Goal: Task Accomplishment & Management: Manage account settings

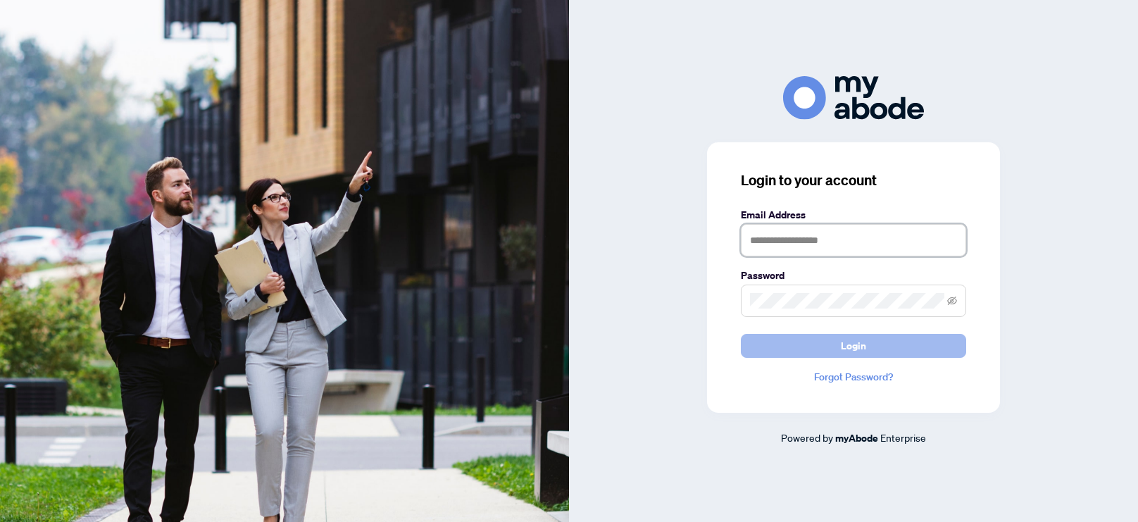
type input "**********"
click at [826, 344] on button "Login" at bounding box center [853, 346] width 225 height 24
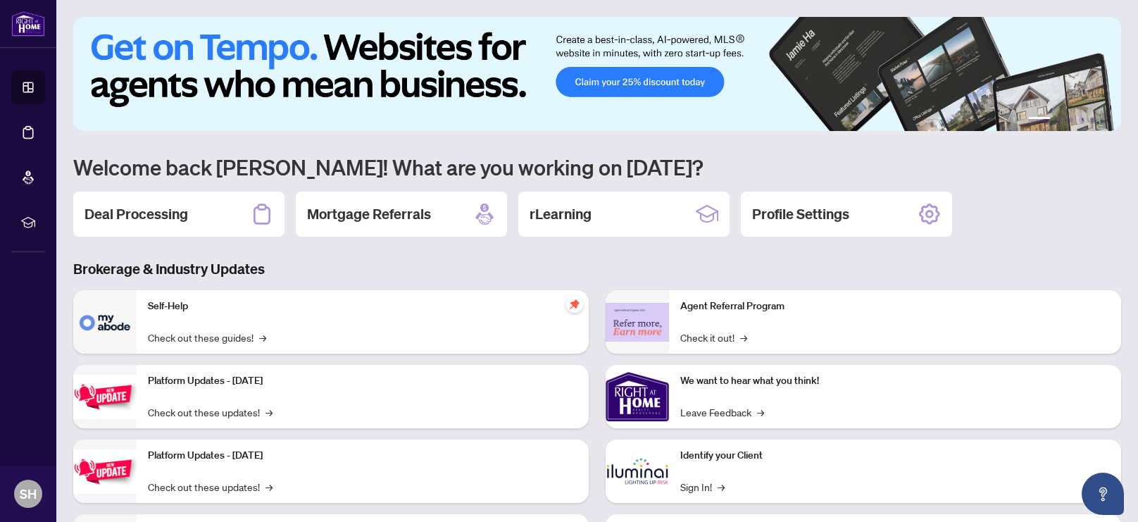
click at [151, 218] on h2 "Deal Processing" at bounding box center [135, 214] width 103 height 20
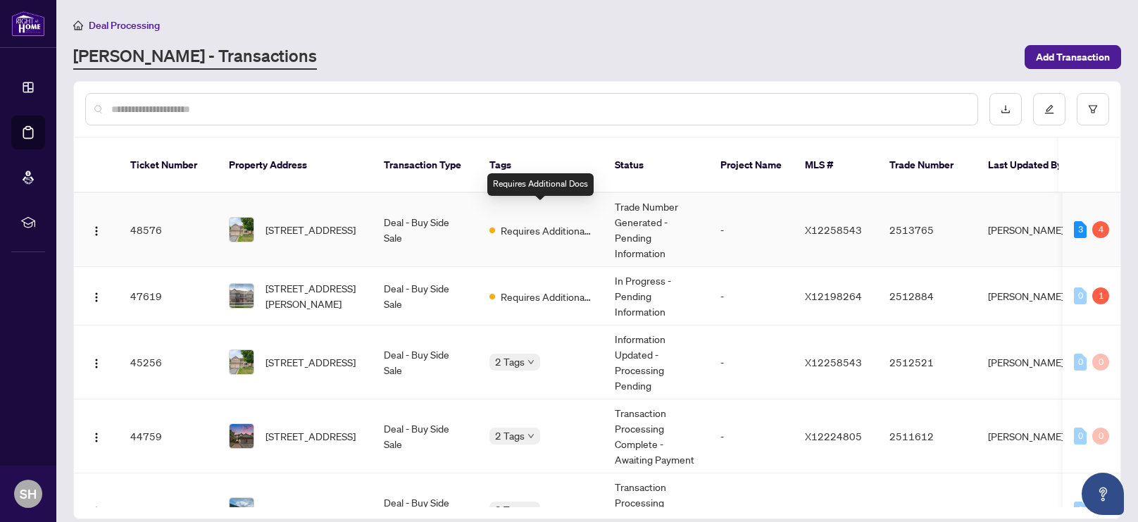
click at [554, 222] on span "Requires Additional Docs" at bounding box center [546, 229] width 92 height 15
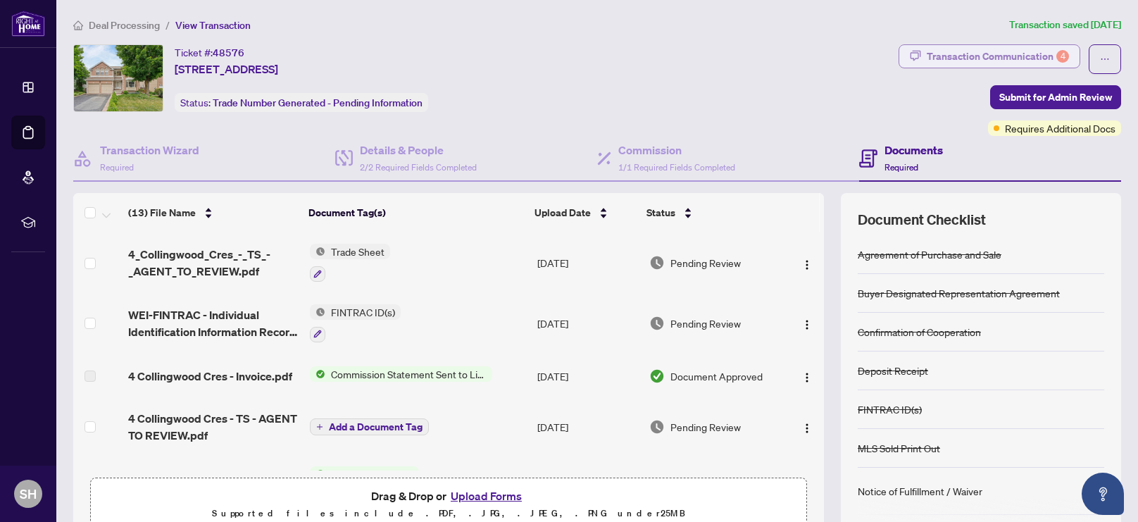
click at [964, 58] on div "Transaction Communication 4" at bounding box center [997, 56] width 142 height 23
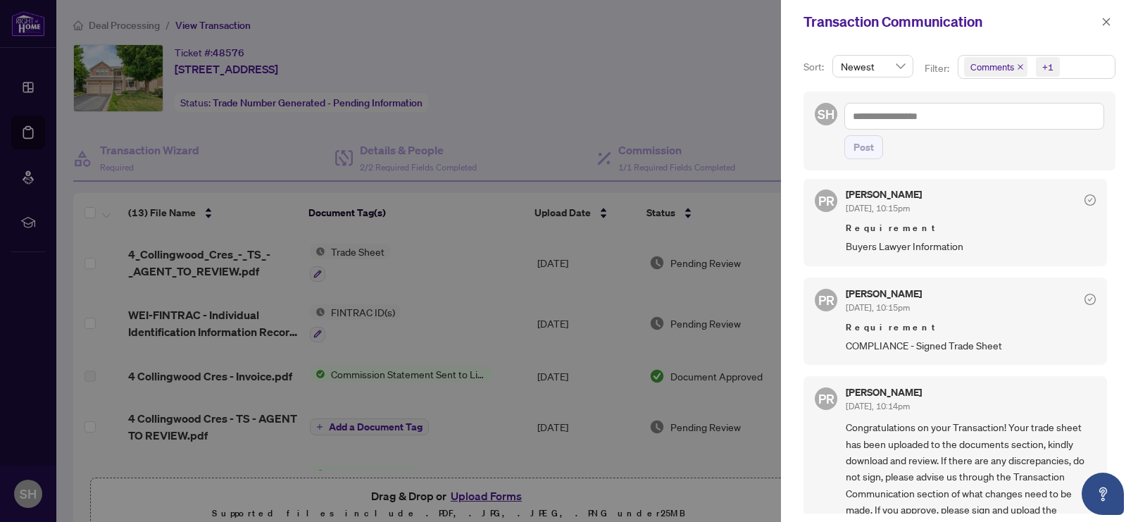
scroll to position [254, 0]
click at [472, 135] on div at bounding box center [569, 261] width 1138 height 522
click at [1104, 23] on icon "close" at bounding box center [1106, 22] width 8 height 8
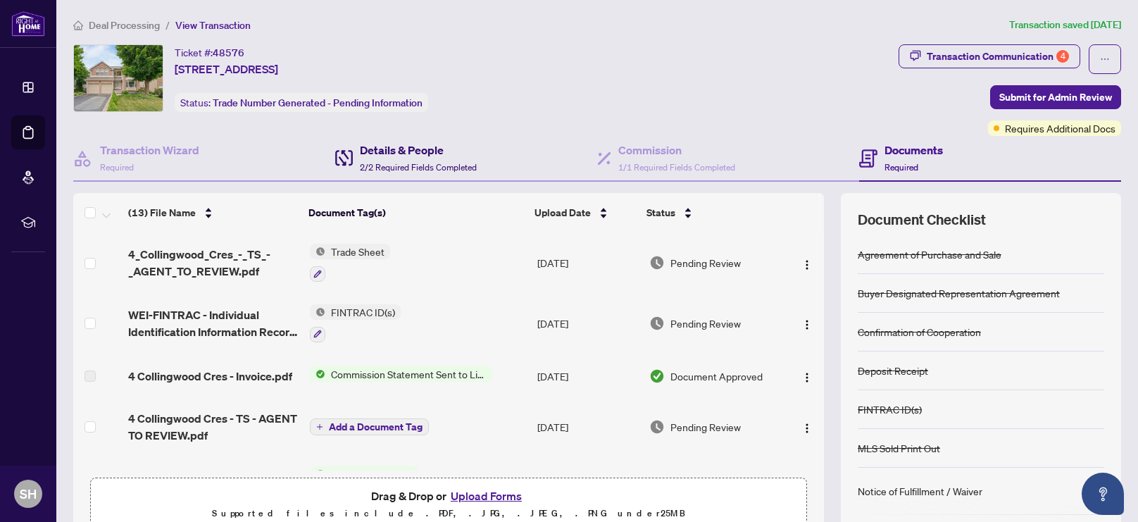
click at [422, 153] on h4 "Details & People" at bounding box center [418, 149] width 117 height 17
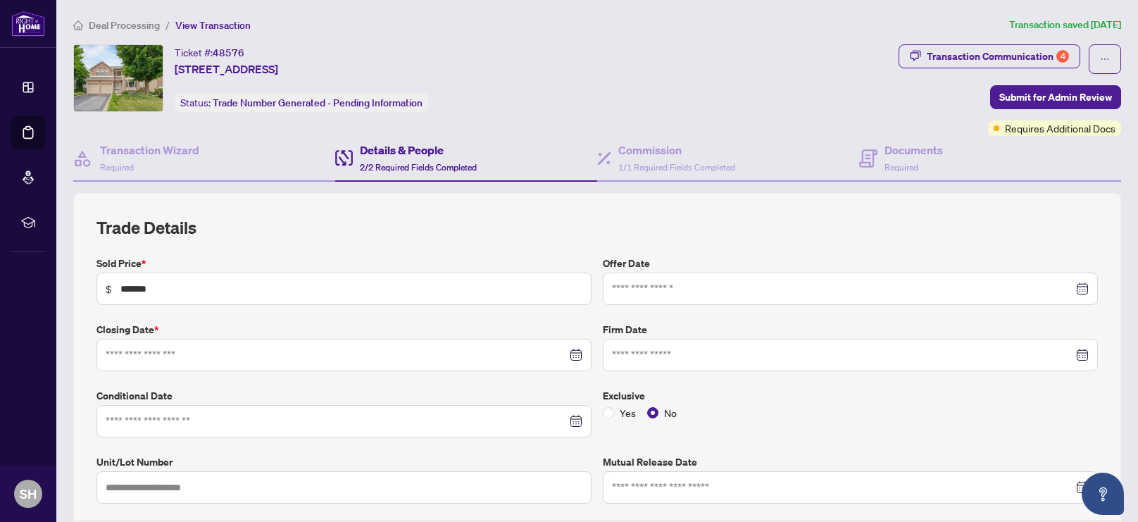
type input "**********"
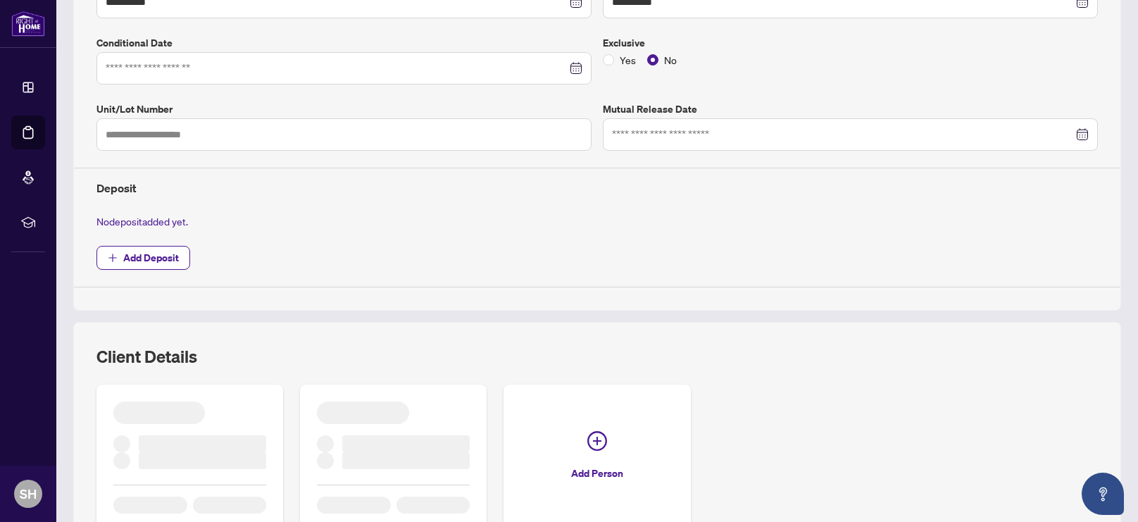
scroll to position [433, 0]
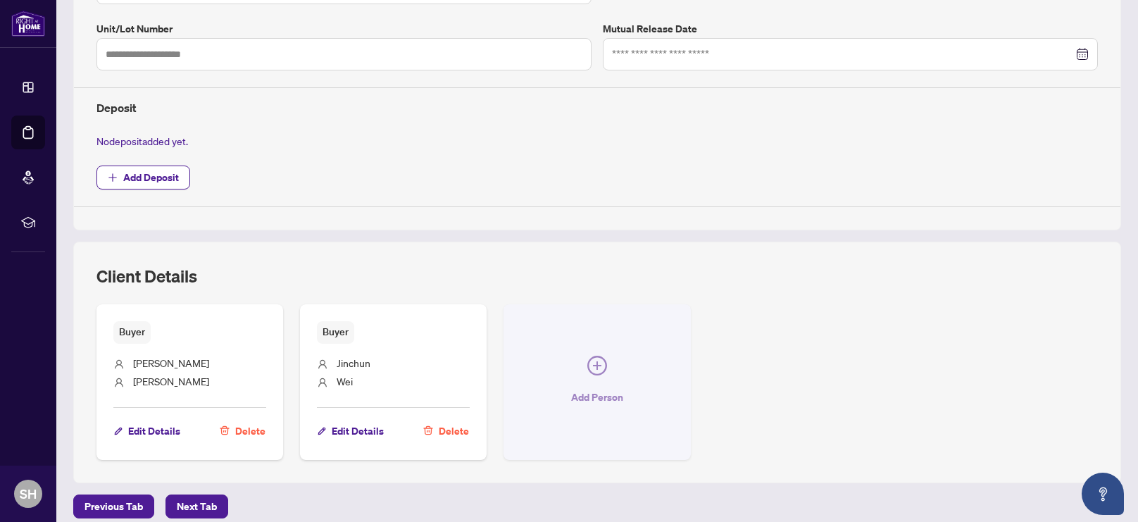
click at [598, 363] on icon "plus-circle" at bounding box center [597, 365] width 20 height 20
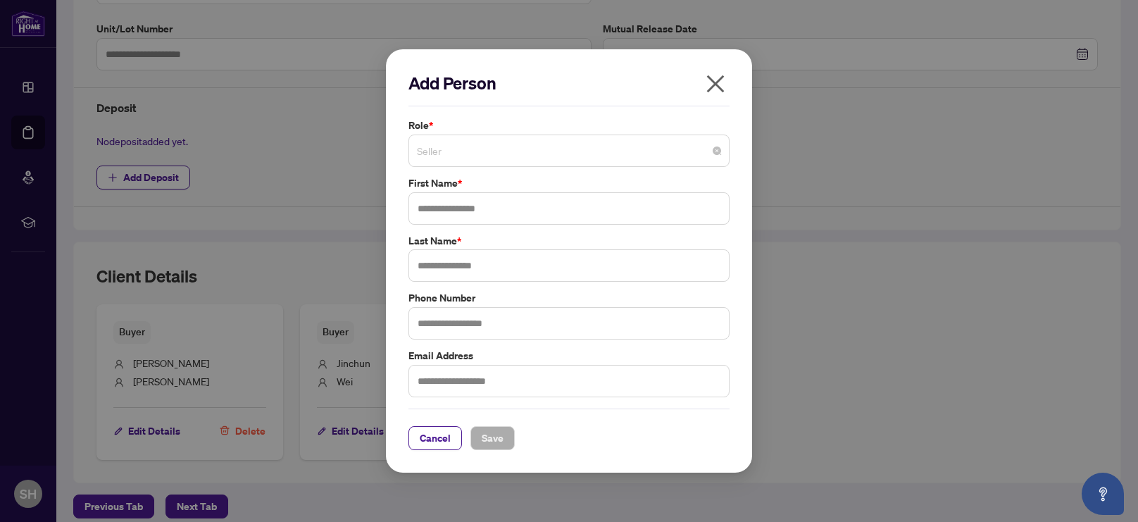
click at [515, 153] on span "Seller" at bounding box center [569, 150] width 304 height 27
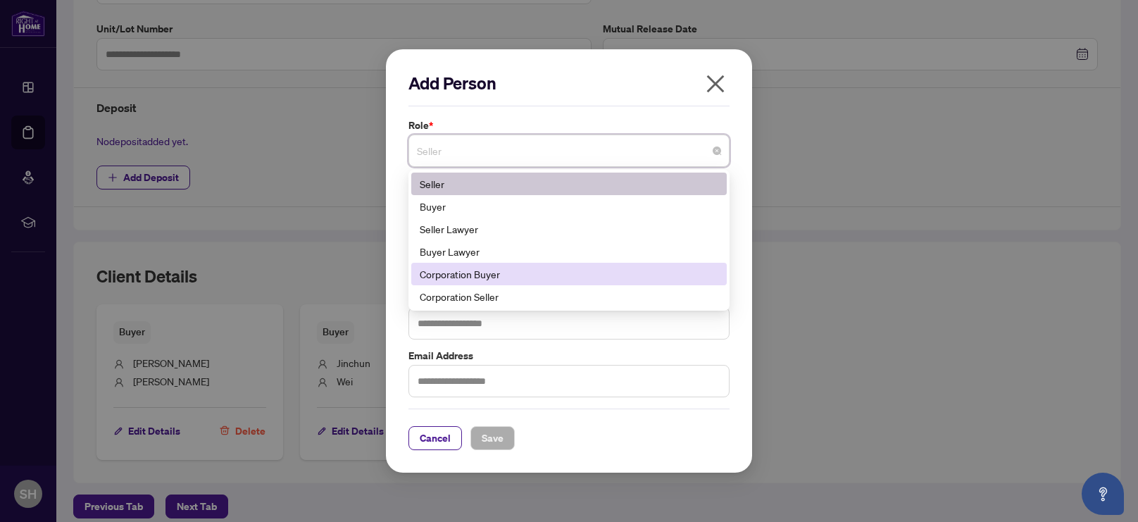
click at [491, 263] on div "Corporation Buyer" at bounding box center [568, 274] width 315 height 23
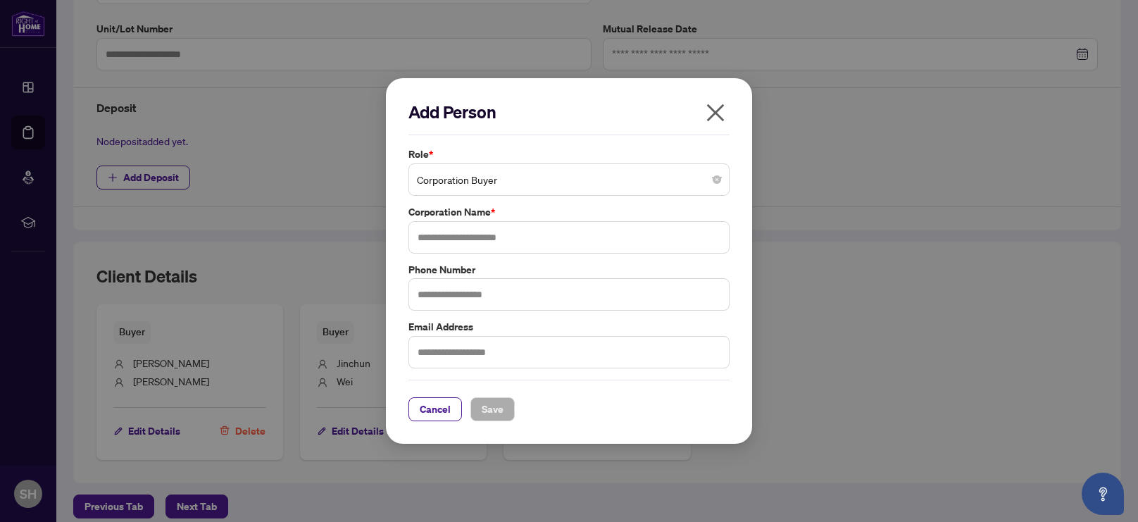
click at [561, 182] on span "Corporation Buyer" at bounding box center [569, 179] width 304 height 27
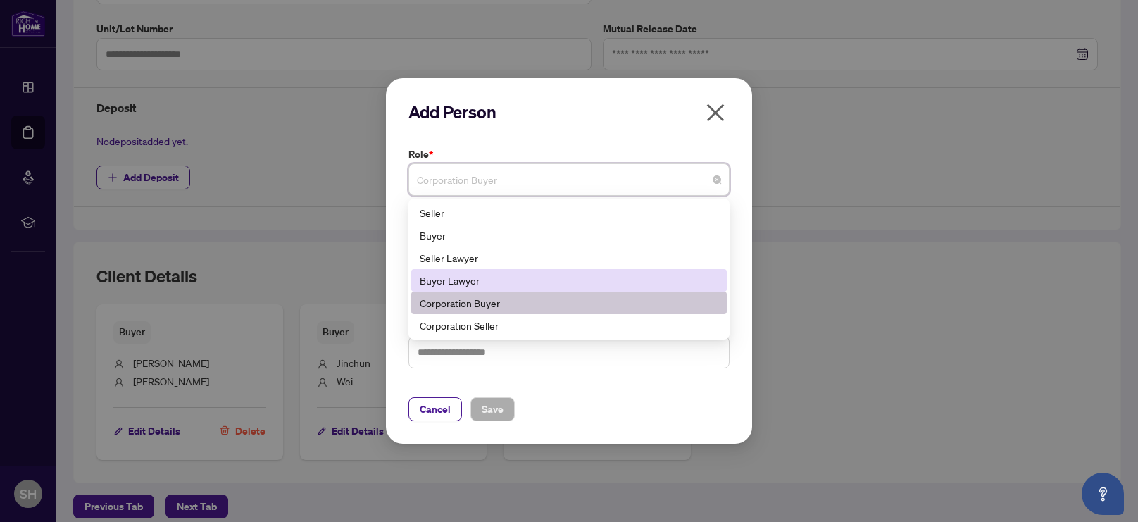
click at [497, 286] on div "Buyer Lawyer" at bounding box center [569, 279] width 298 height 15
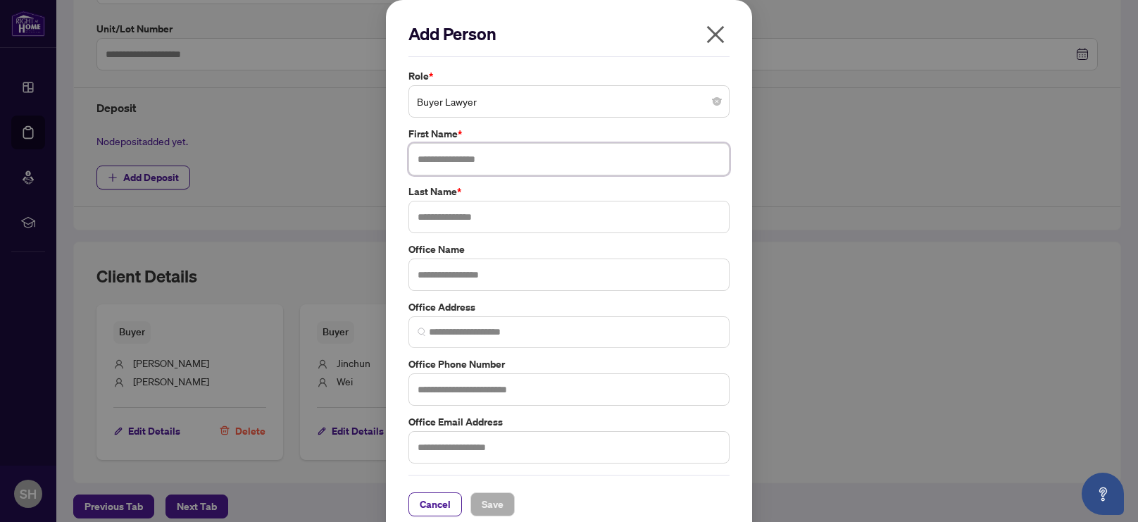
click at [492, 159] on input "text" at bounding box center [568, 159] width 321 height 32
type input "**********"
click at [496, 217] on input "text" at bounding box center [568, 217] width 321 height 32
type input "*****"
click at [502, 281] on input "text" at bounding box center [568, 274] width 321 height 32
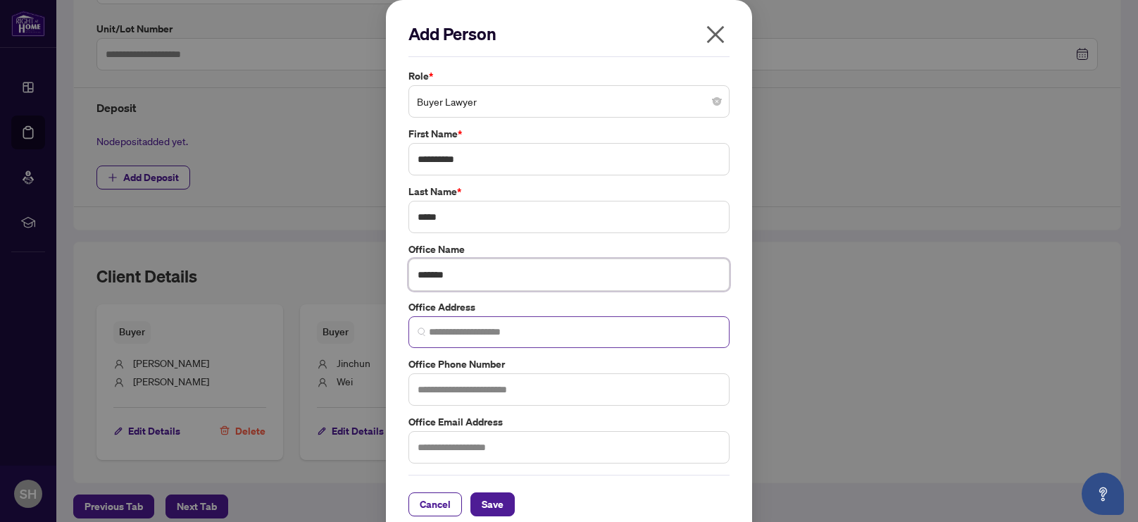
type input "*******"
click at [553, 331] on input "search" at bounding box center [574, 332] width 291 height 15
click at [446, 393] on input "text" at bounding box center [568, 389] width 321 height 32
click at [573, 334] on input "search" at bounding box center [574, 332] width 291 height 15
paste input "**********"
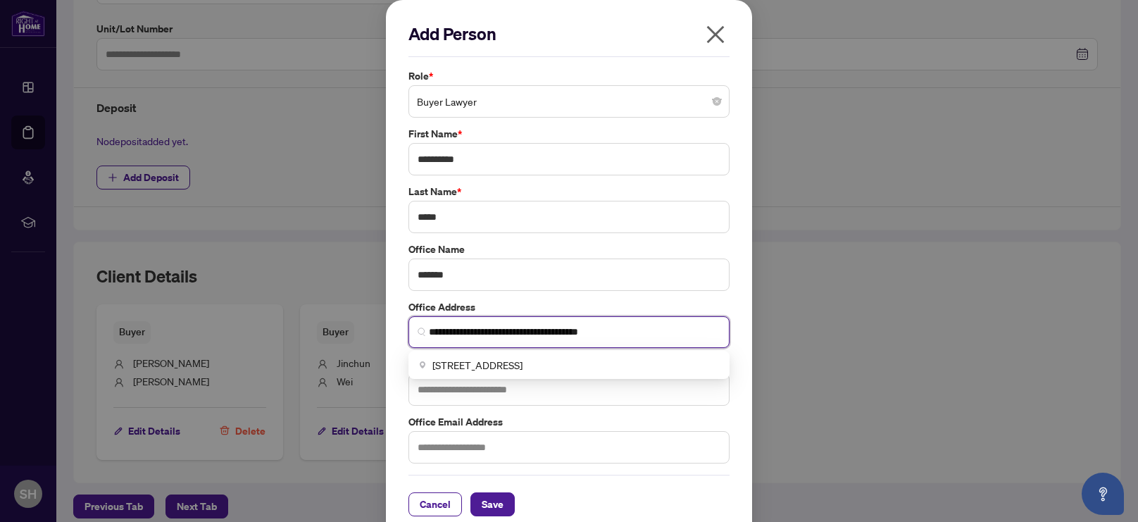
type input "**********"
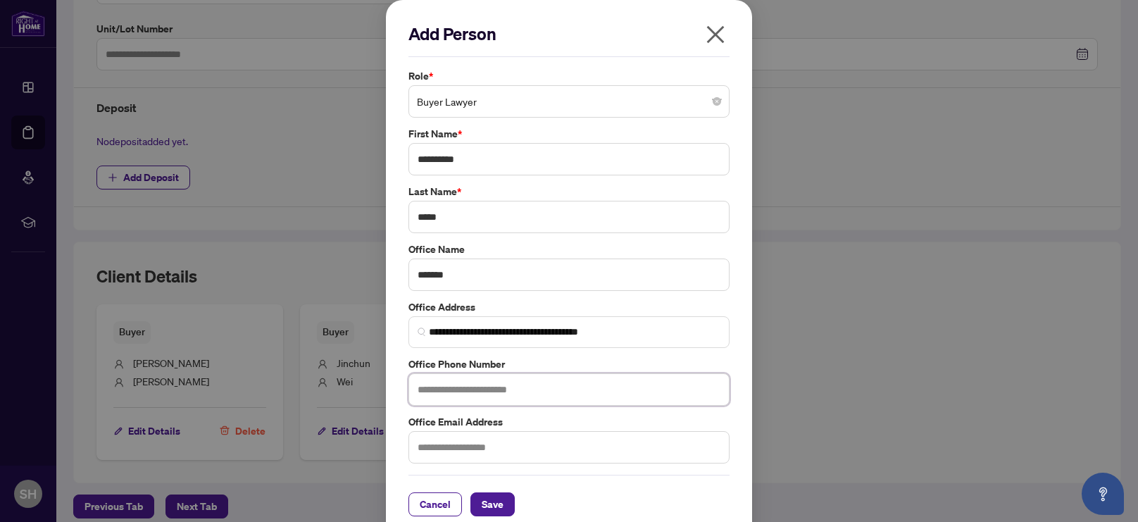
click at [539, 393] on input "text" at bounding box center [568, 389] width 321 height 32
paste input "**********"
type input "**********"
click at [655, 452] on input "text" at bounding box center [568, 447] width 321 height 32
paste input "**********"
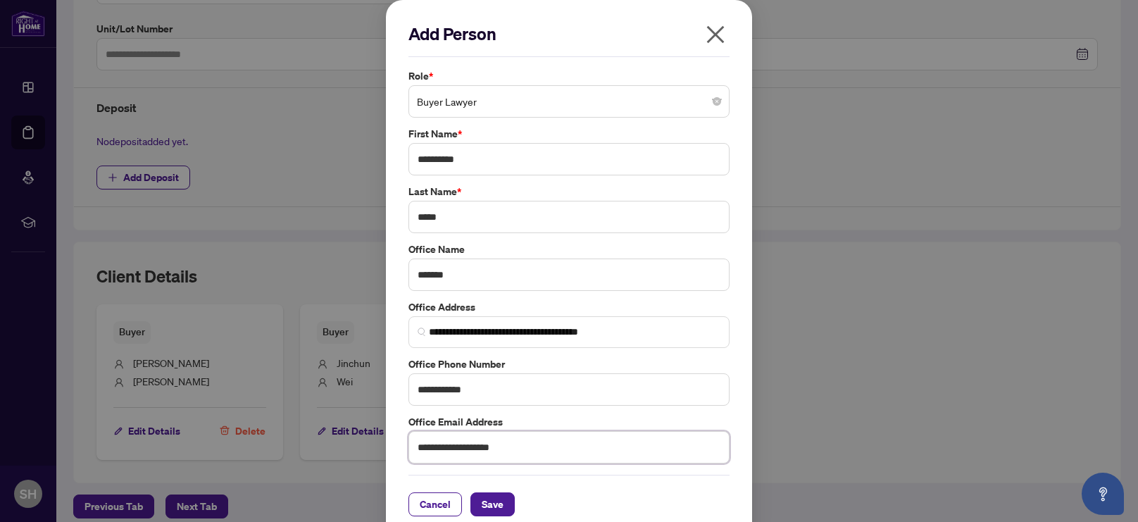
type input "**********"
click at [499, 278] on input "*******" at bounding box center [568, 274] width 321 height 32
click at [493, 497] on span "Save" at bounding box center [492, 504] width 22 height 23
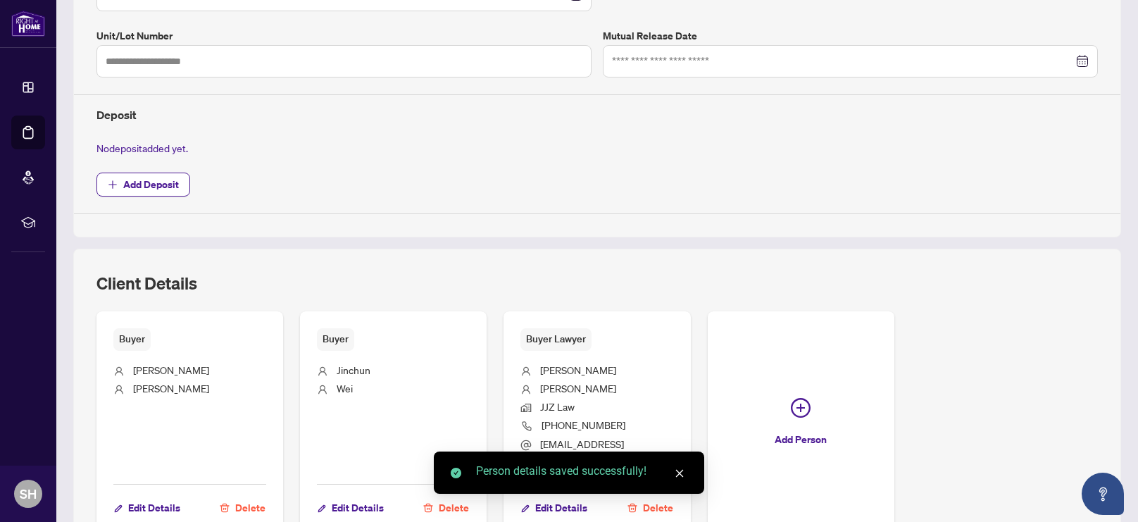
scroll to position [0, 0]
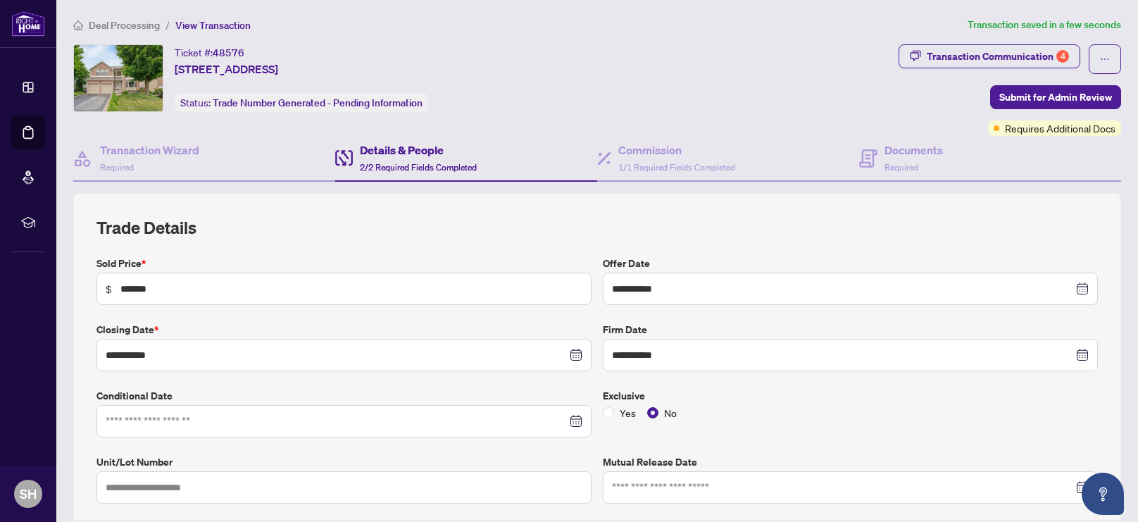
click at [353, 160] on div "Details & People 2/2 Required Fields Completed" at bounding box center [405, 157] width 141 height 33
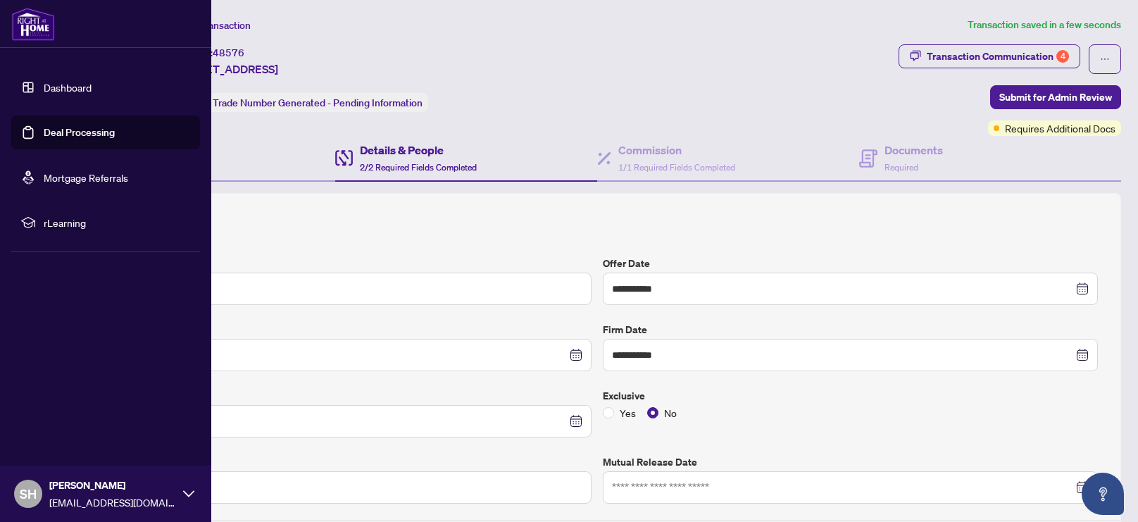
click at [82, 132] on link "Deal Processing" at bounding box center [79, 132] width 71 height 13
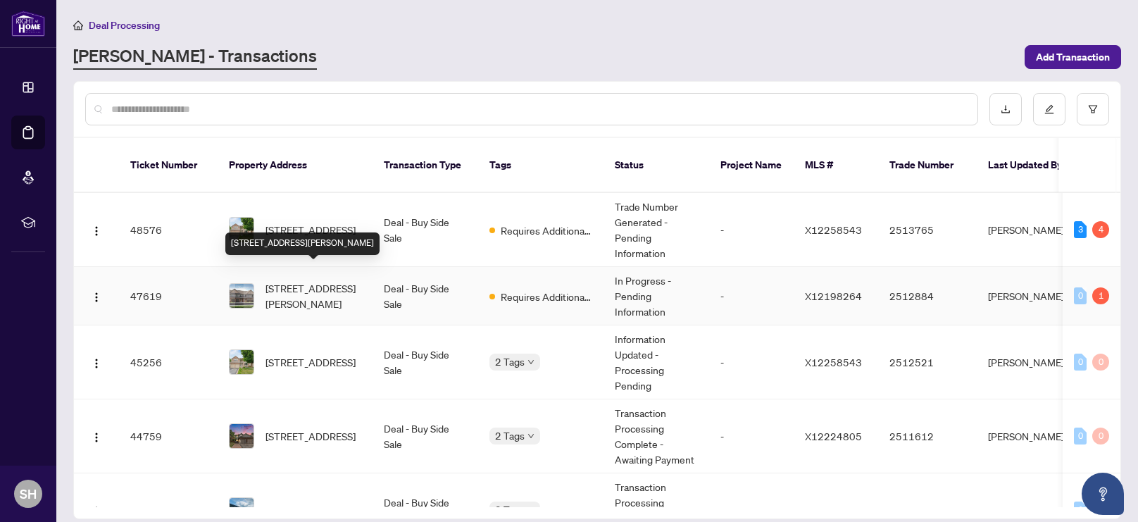
click at [335, 280] on span "[STREET_ADDRESS][PERSON_NAME]" at bounding box center [313, 295] width 96 height 31
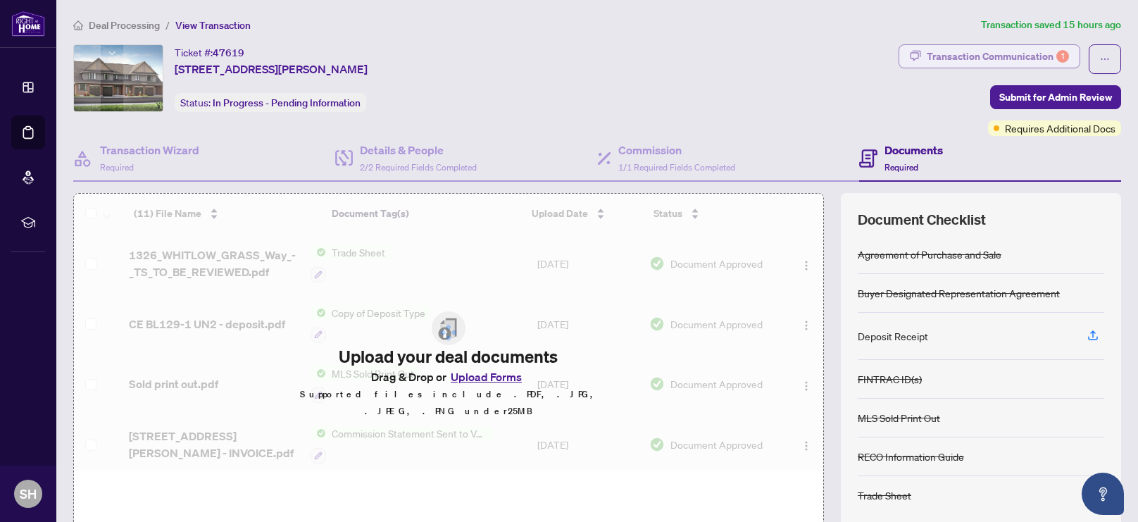
click at [1008, 61] on div "Transaction Communication 1" at bounding box center [997, 56] width 142 height 23
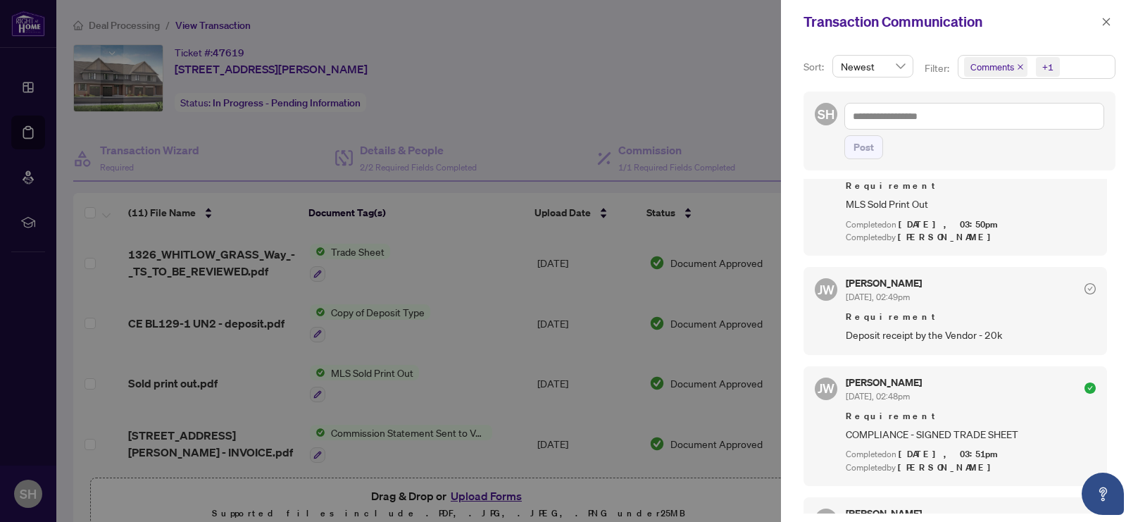
scroll to position [80, 0]
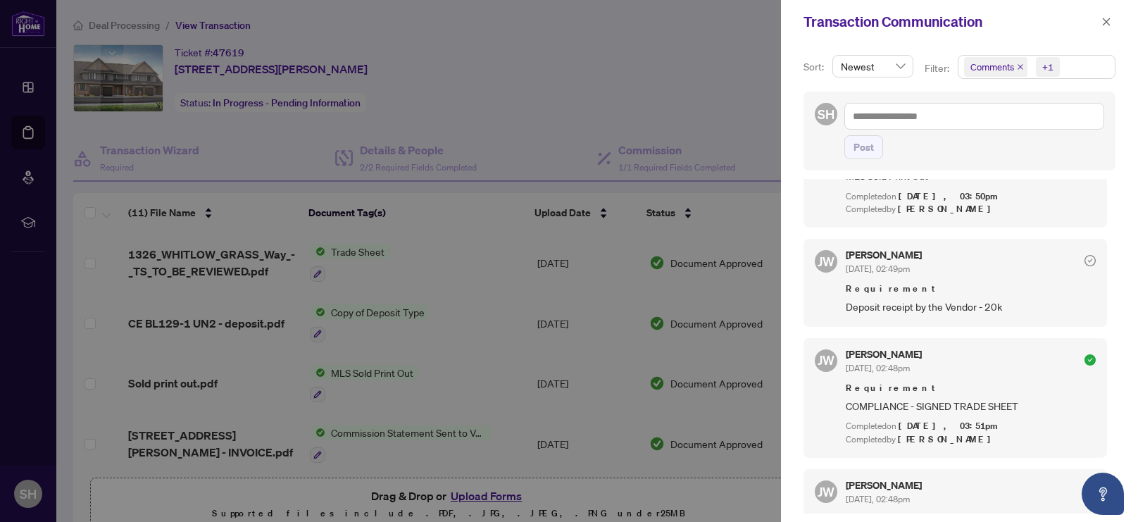
click at [1084, 258] on icon "check-circle" at bounding box center [1089, 260] width 11 height 11
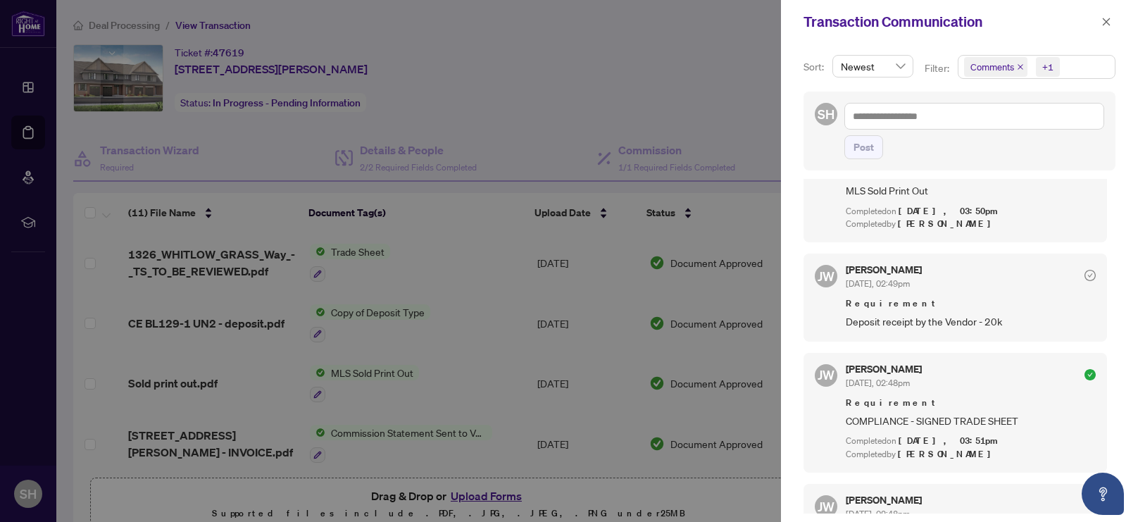
scroll to position [20, 0]
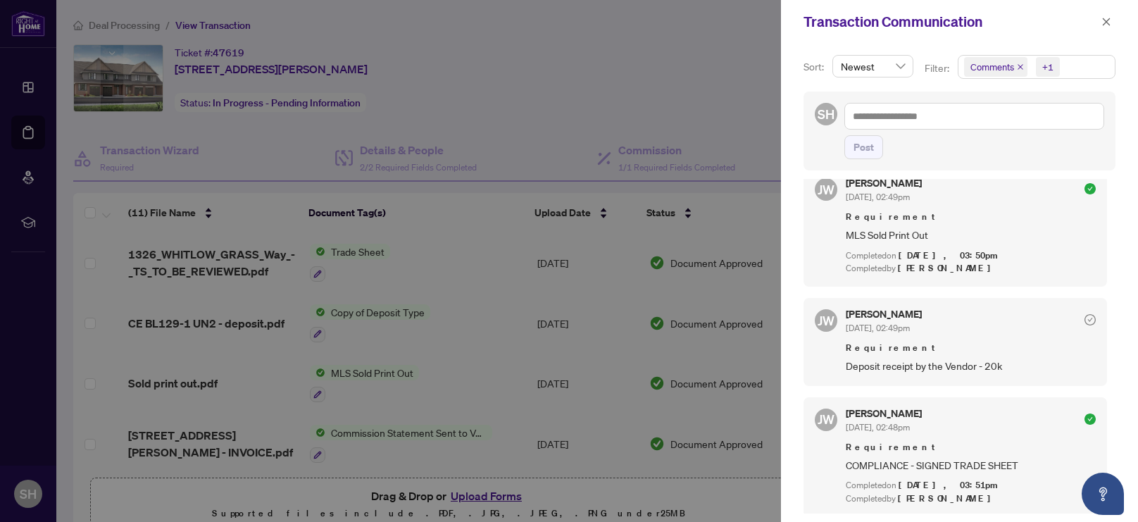
click at [618, 92] on div at bounding box center [569, 261] width 1138 height 522
click at [1110, 26] on icon "close" at bounding box center [1106, 22] width 10 height 10
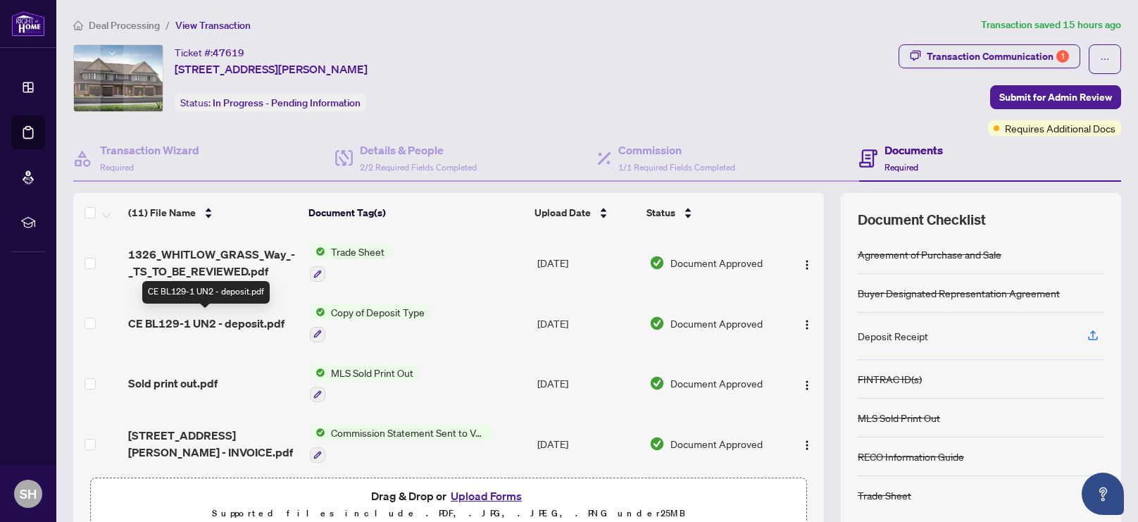
click at [213, 323] on span "CE BL129-1 UN2 - deposit.pdf" at bounding box center [206, 323] width 156 height 17
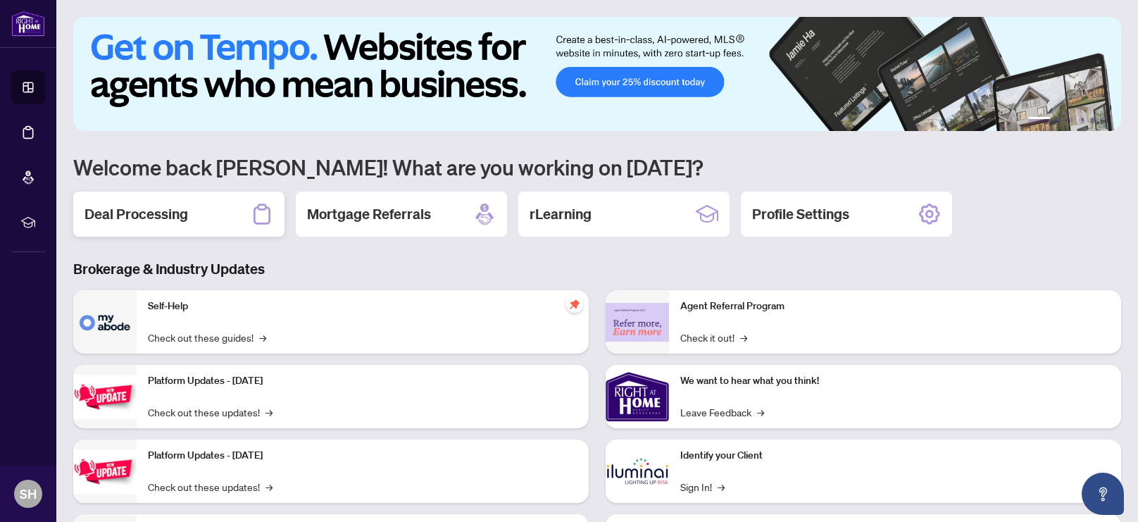
click at [161, 218] on h2 "Deal Processing" at bounding box center [135, 214] width 103 height 20
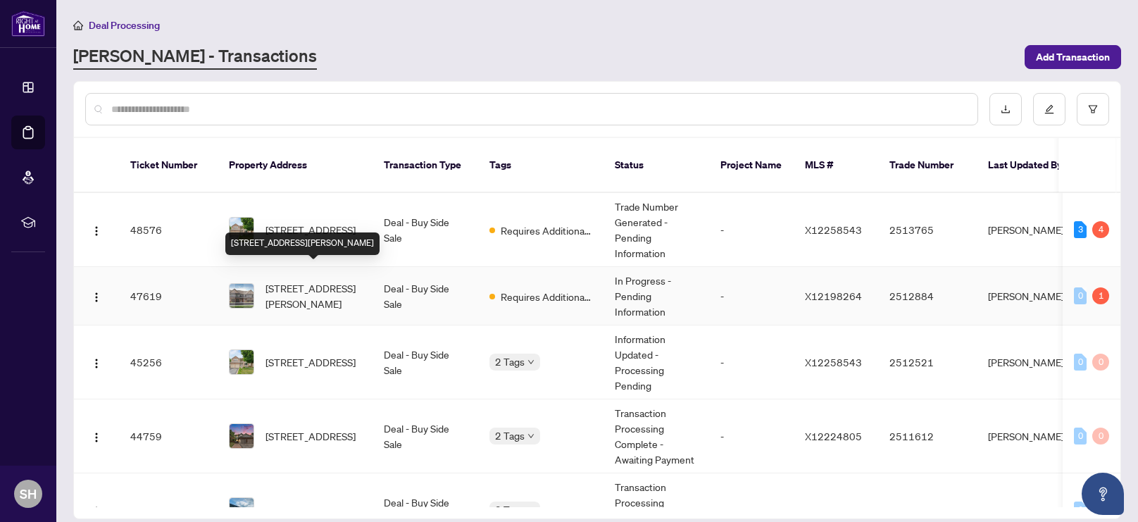
click at [306, 280] on span "[STREET_ADDRESS][PERSON_NAME]" at bounding box center [313, 295] width 96 height 31
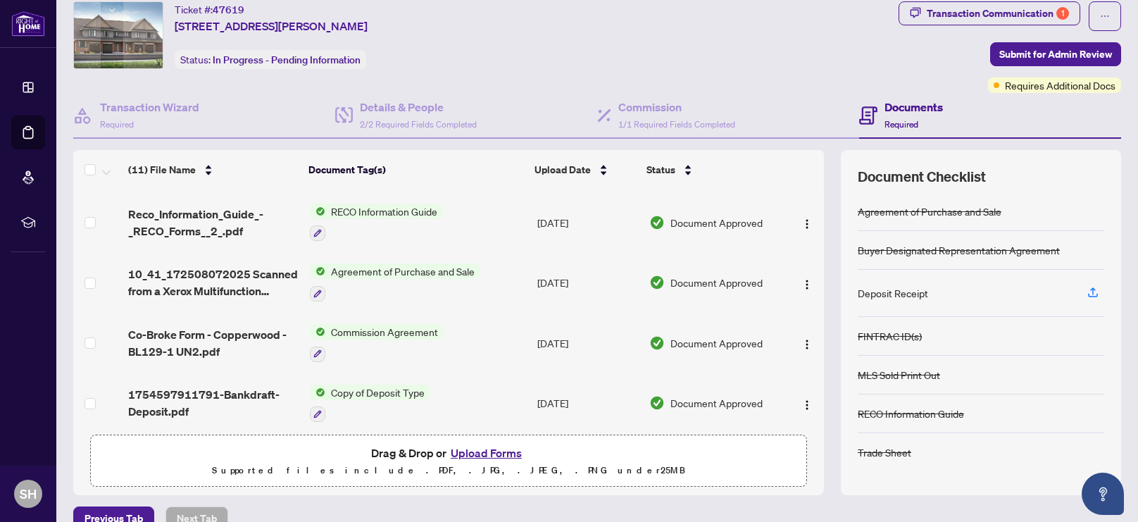
scroll to position [44, 0]
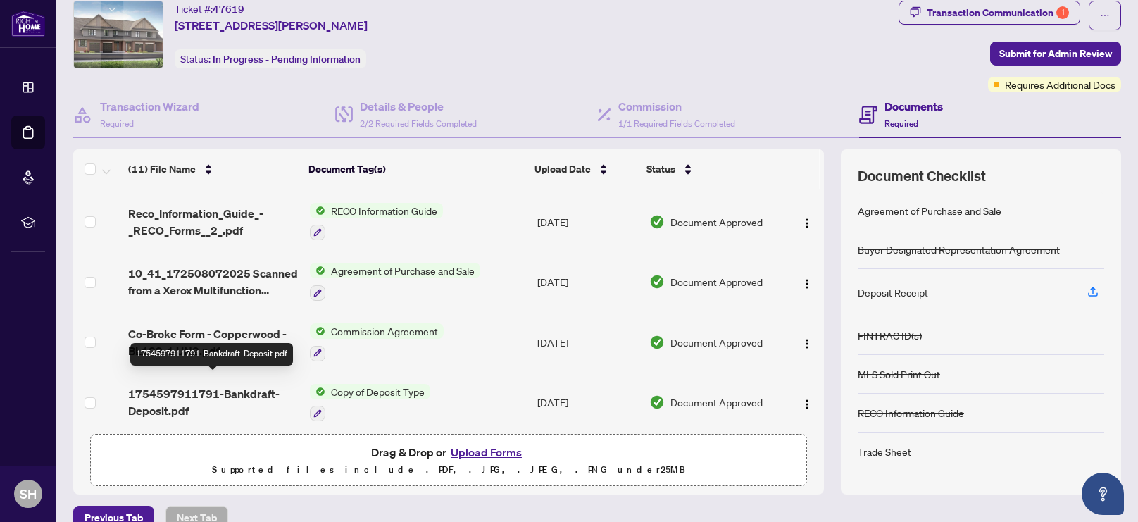
click at [233, 387] on span "1754597911791-Bankdraft-Deposit.pdf" at bounding box center [213, 402] width 170 height 34
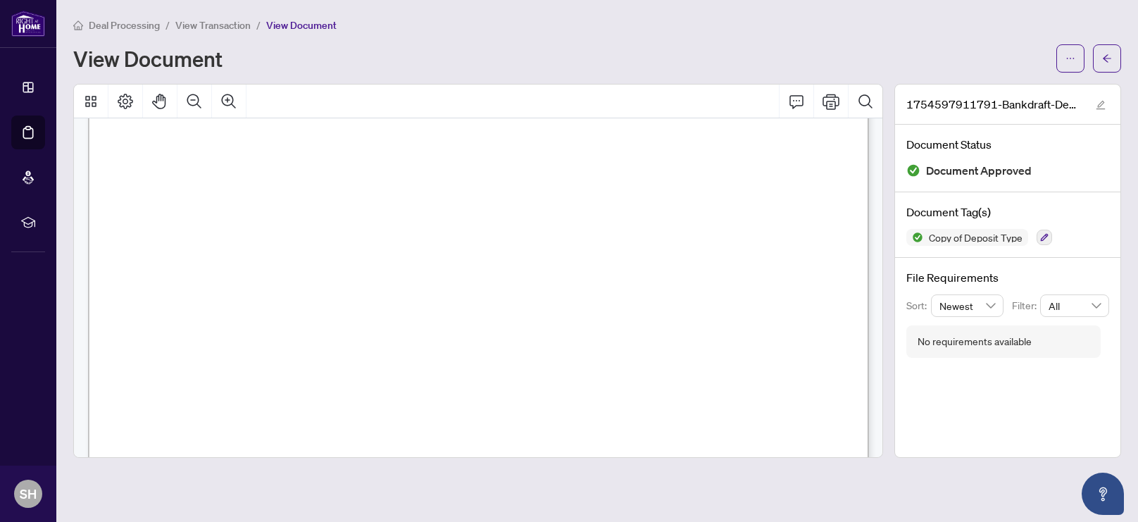
scroll to position [178, 0]
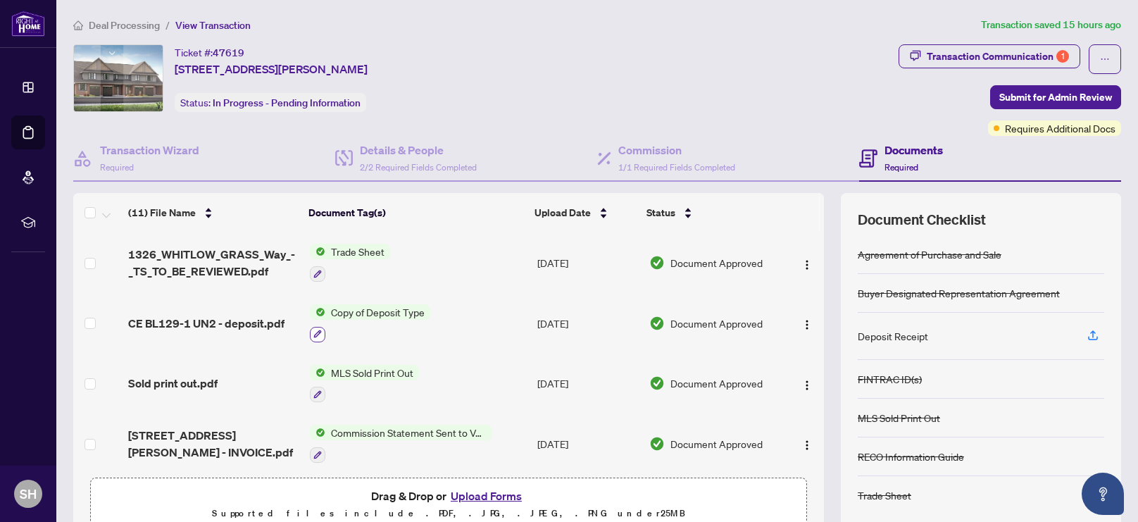
click at [317, 329] on icon "button" at bounding box center [317, 333] width 8 height 8
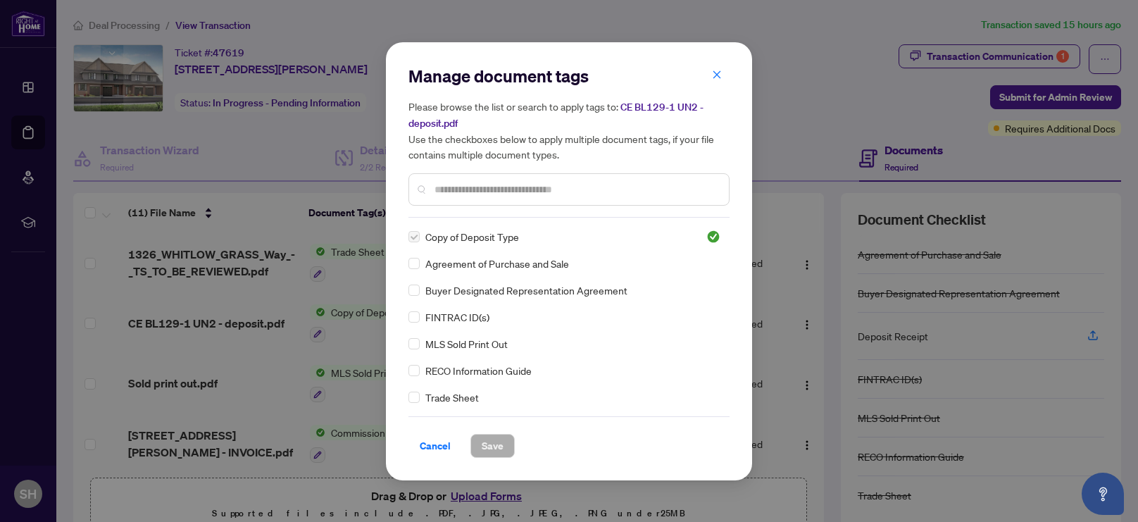
click at [415, 237] on label at bounding box center [413, 236] width 11 height 15
click at [440, 445] on span "Cancel" at bounding box center [435, 445] width 31 height 23
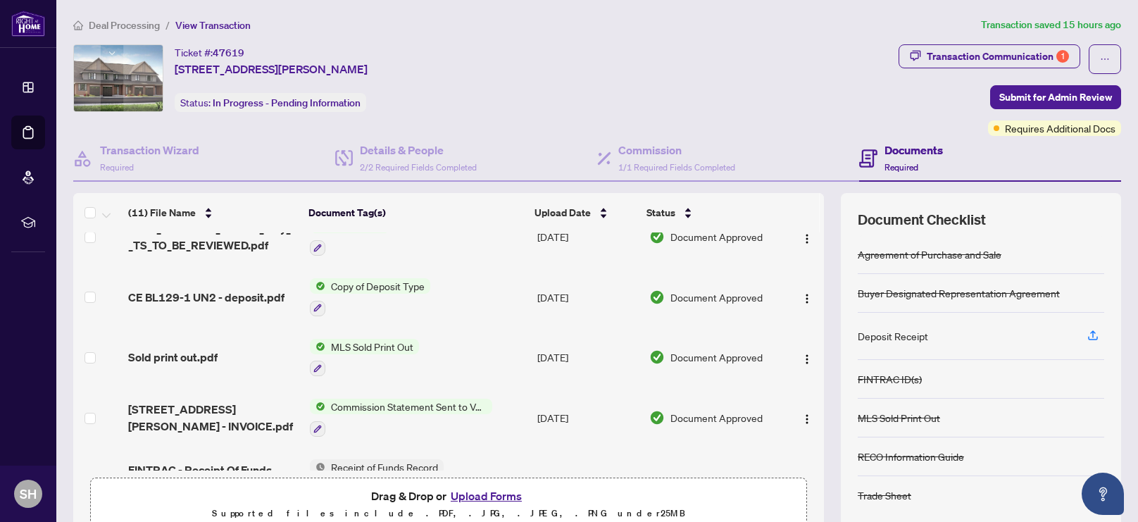
scroll to position [42, 0]
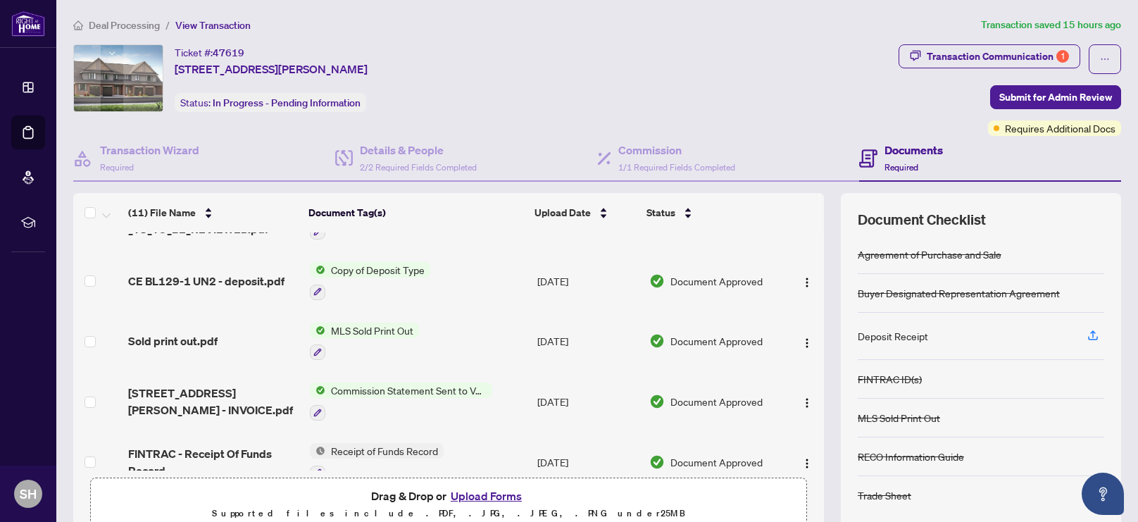
click at [493, 496] on button "Upload Forms" at bounding box center [486, 495] width 80 height 18
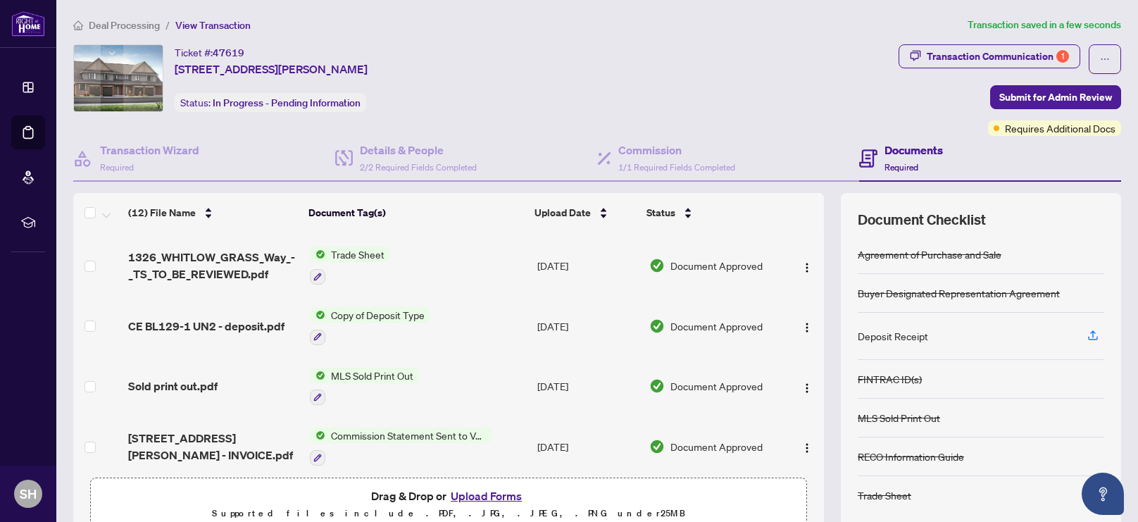
scroll to position [0, 0]
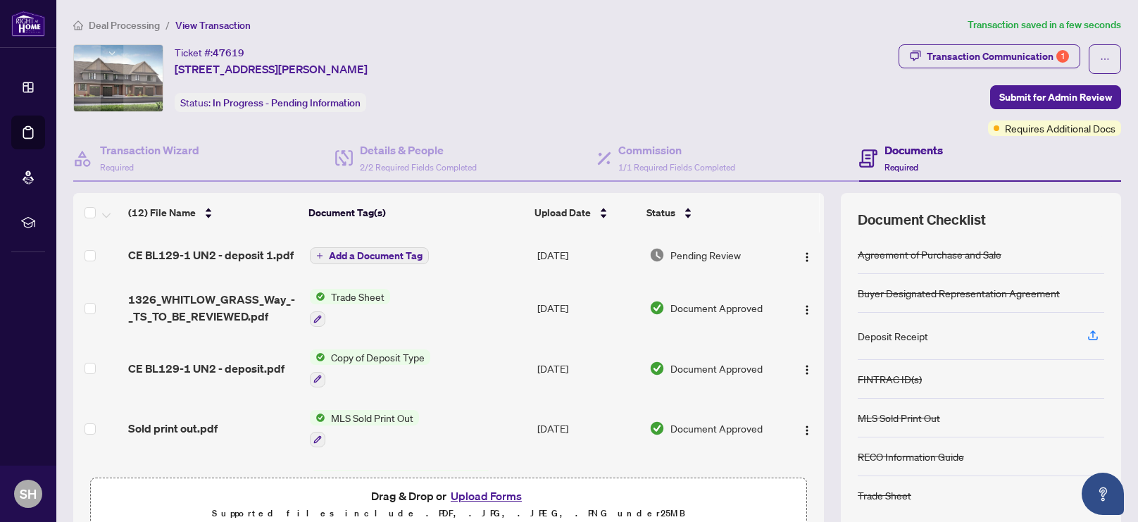
click at [346, 257] on span "Add a Document Tag" at bounding box center [376, 256] width 94 height 10
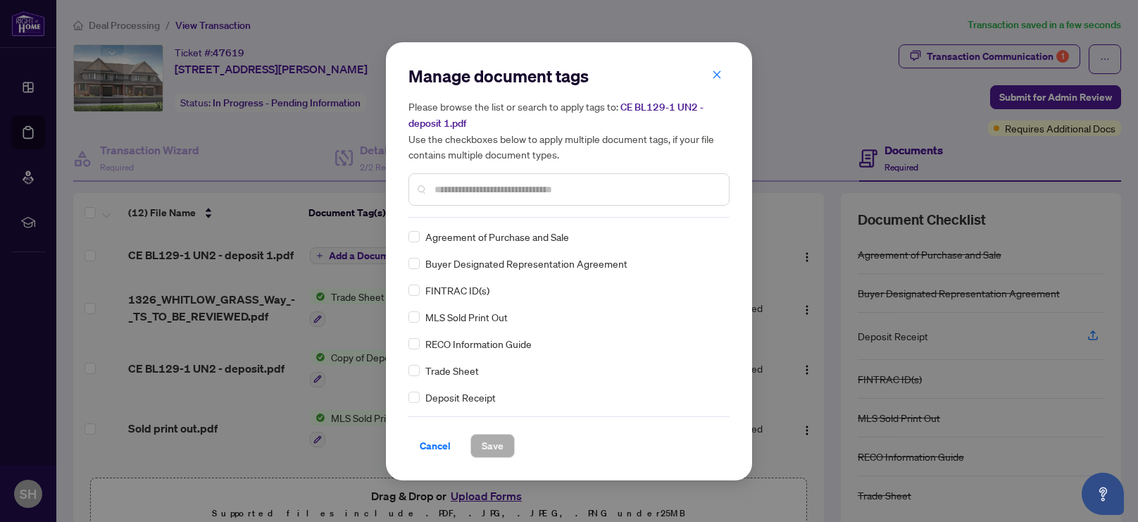
click at [492, 191] on input "text" at bounding box center [575, 189] width 283 height 15
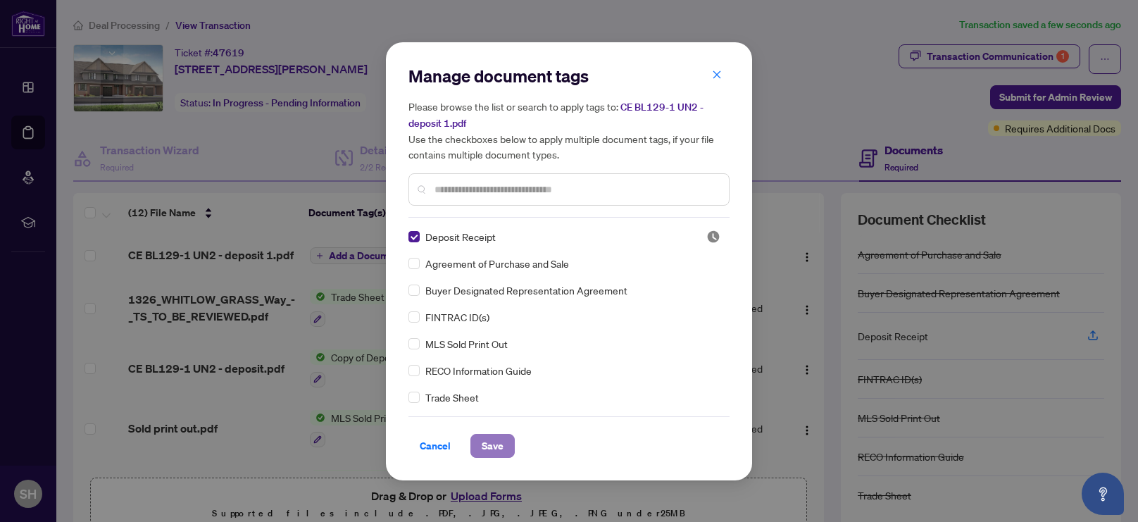
click at [496, 444] on span "Save" at bounding box center [492, 445] width 22 height 23
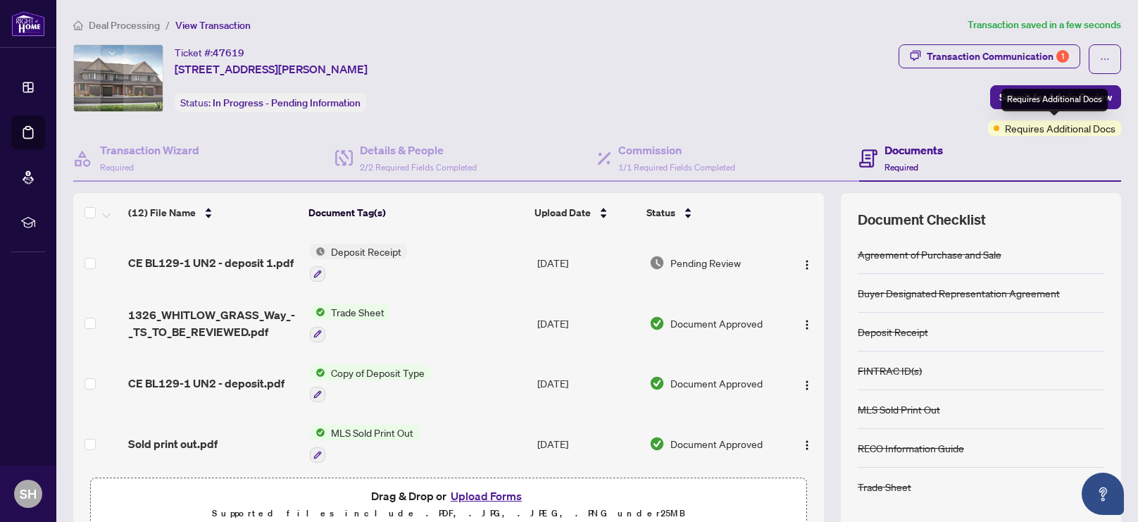
click at [1054, 98] on div "Requires Additional Docs" at bounding box center [1054, 100] width 106 height 23
click at [888, 92] on div "Ticket #: 47619 [STREET_ADDRESS][PERSON_NAME] Status: In Progress - Pending Inf…" at bounding box center [482, 78] width 819 height 68
click at [1007, 96] on span "Submit for Admin Review" at bounding box center [1055, 97] width 113 height 23
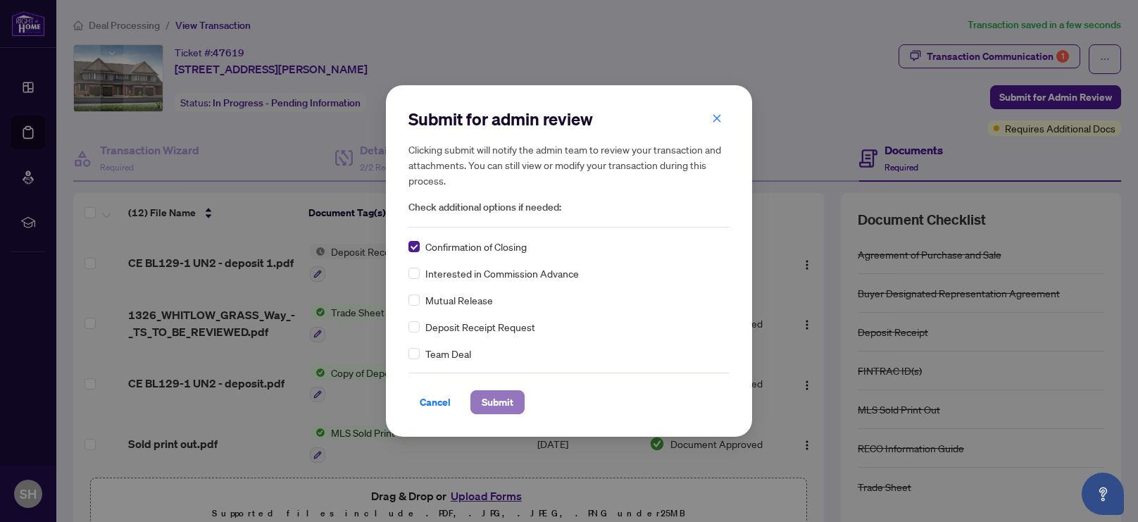
click at [500, 405] on span "Submit" at bounding box center [497, 402] width 32 height 23
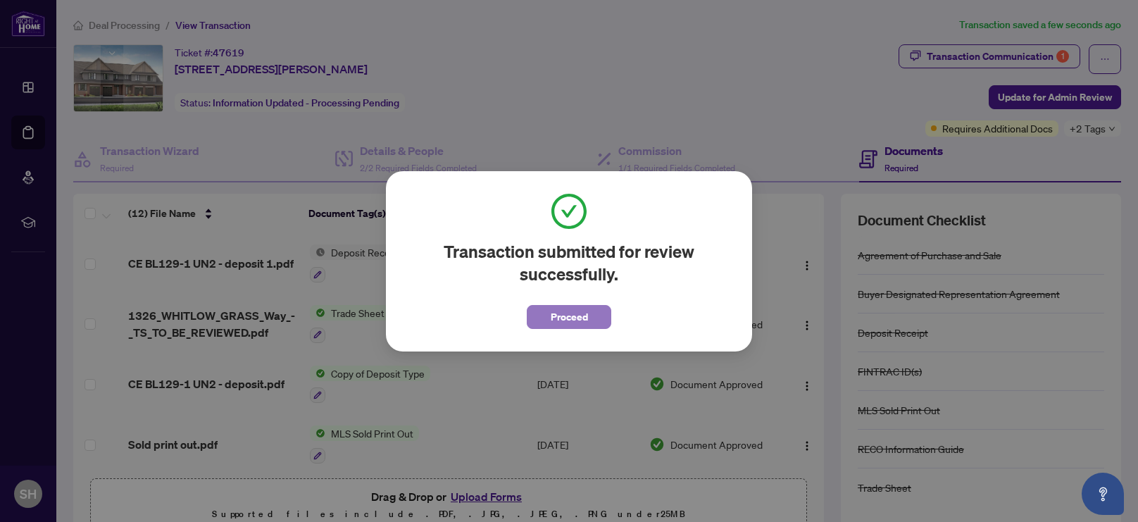
click at [545, 314] on button "Proceed" at bounding box center [569, 317] width 84 height 24
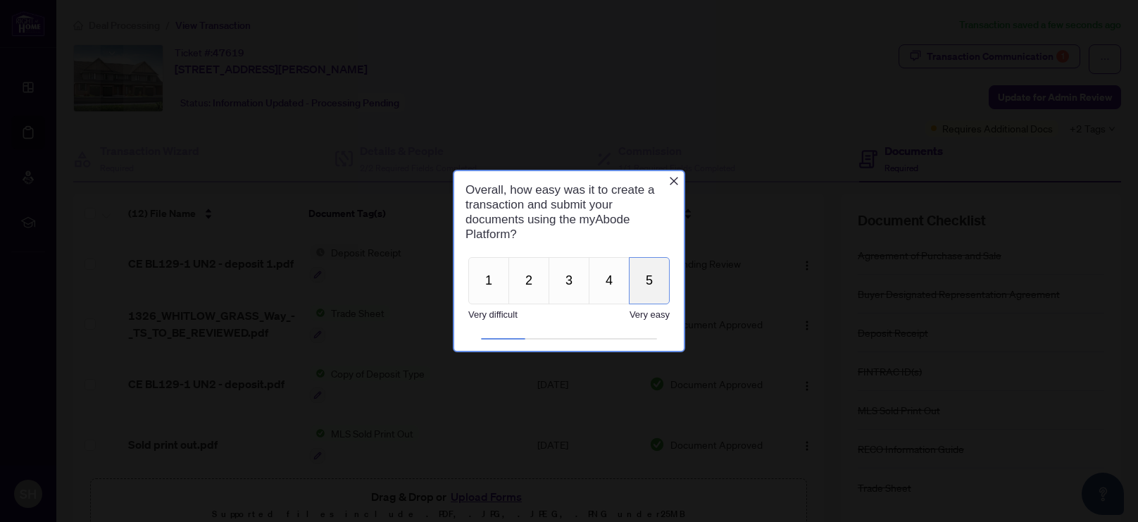
click at [652, 294] on button "5" at bounding box center [649, 280] width 41 height 47
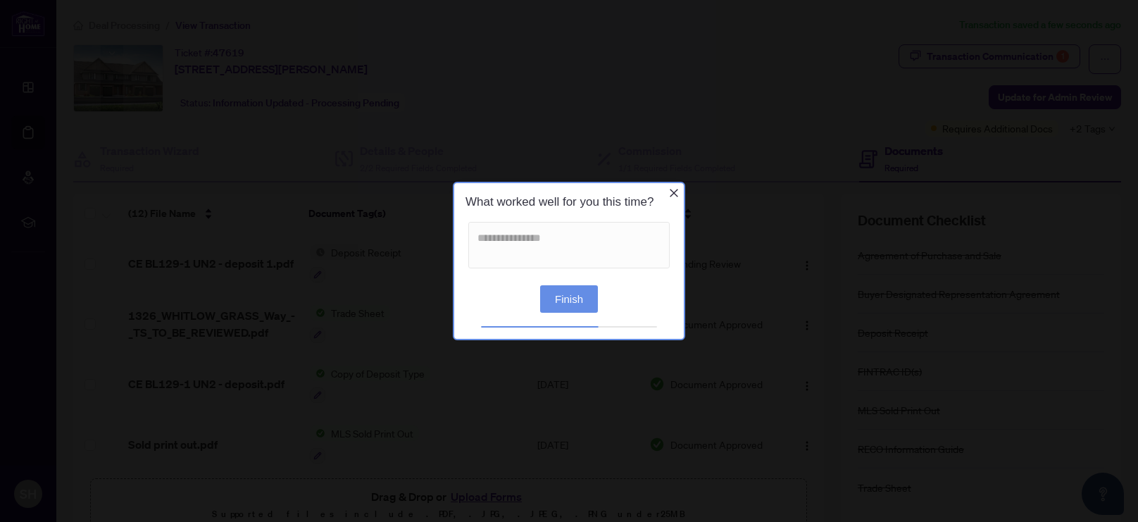
click at [577, 305] on button "Finish" at bounding box center [569, 297] width 58 height 27
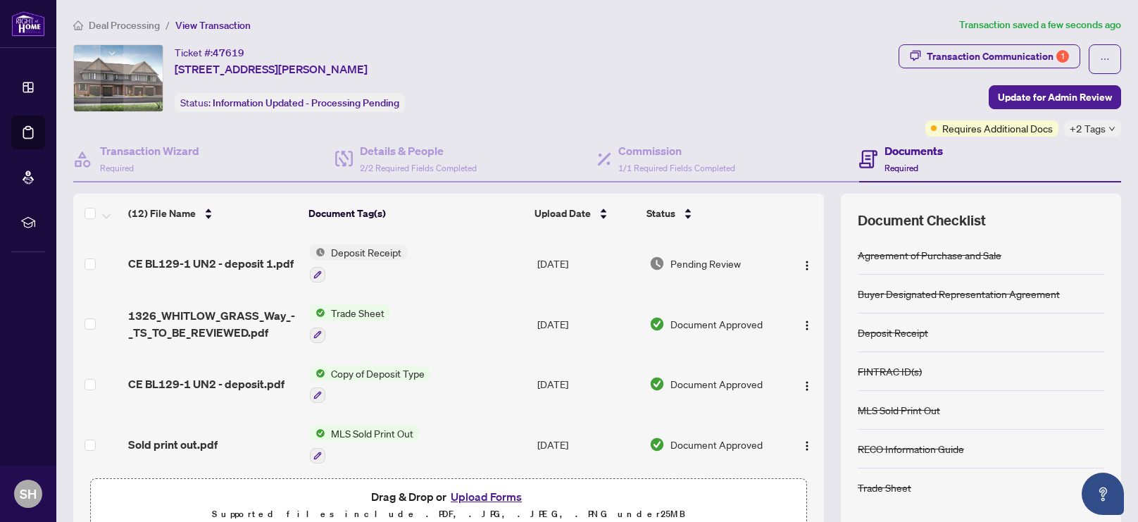
click at [1088, 127] on span "+2 Tags" at bounding box center [1087, 128] width 36 height 16
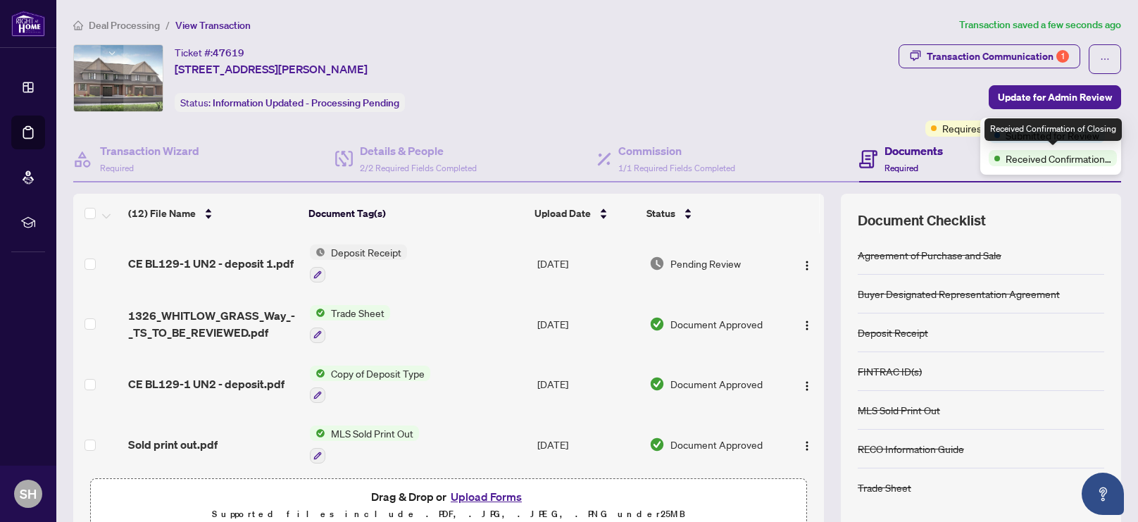
click at [1010, 156] on span "Received Confirmation of Closing" at bounding box center [1058, 158] width 106 height 15
click at [982, 130] on div "Submitted for Review Received Confirmation of Closing" at bounding box center [1050, 146] width 141 height 57
click at [788, 100] on div "Ticket #: 47619 [STREET_ADDRESS][PERSON_NAME] Status: Information Updated - Pro…" at bounding box center [482, 78] width 819 height 68
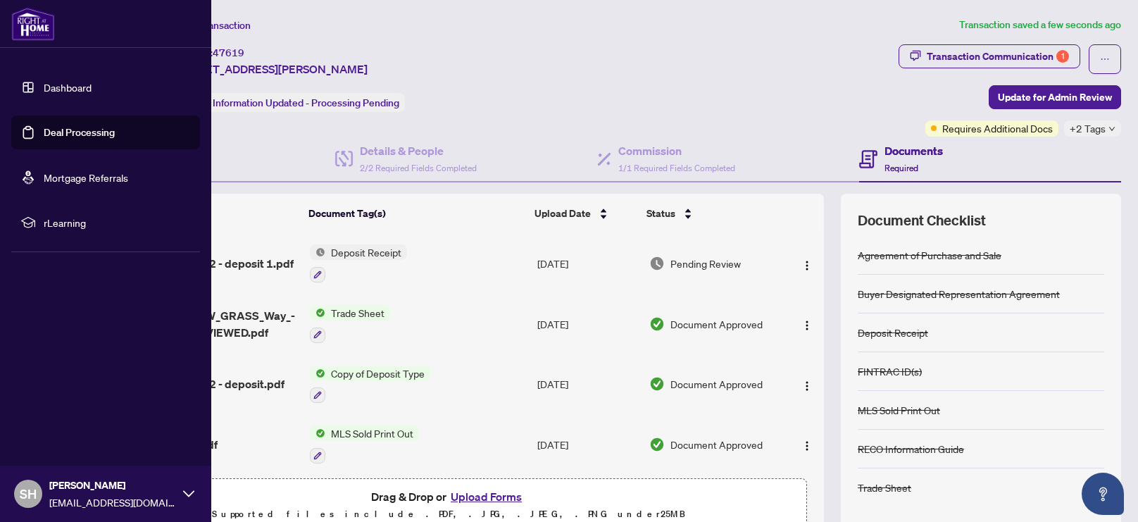
click at [89, 132] on link "Deal Processing" at bounding box center [79, 132] width 71 height 13
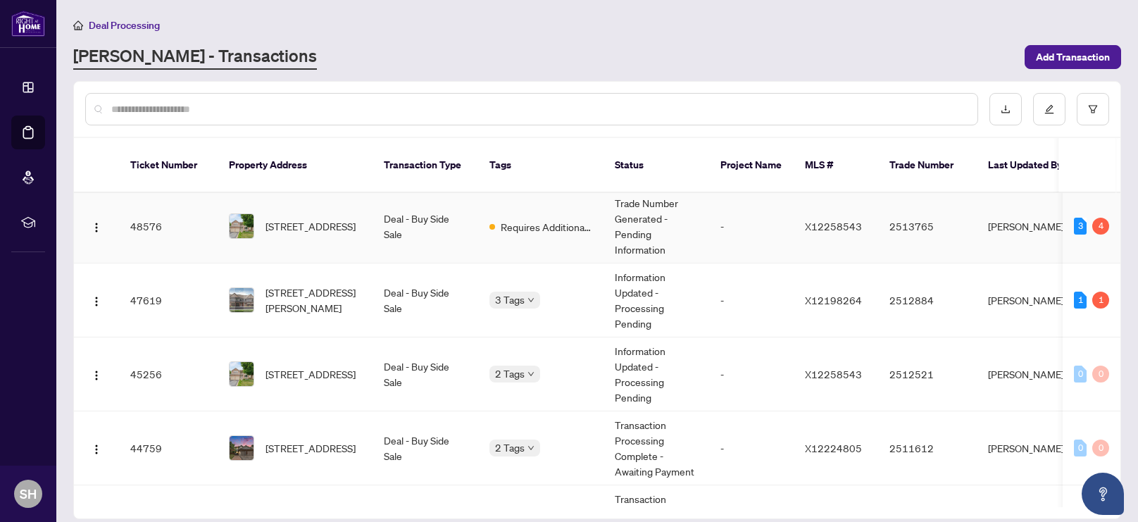
scroll to position [7, 0]
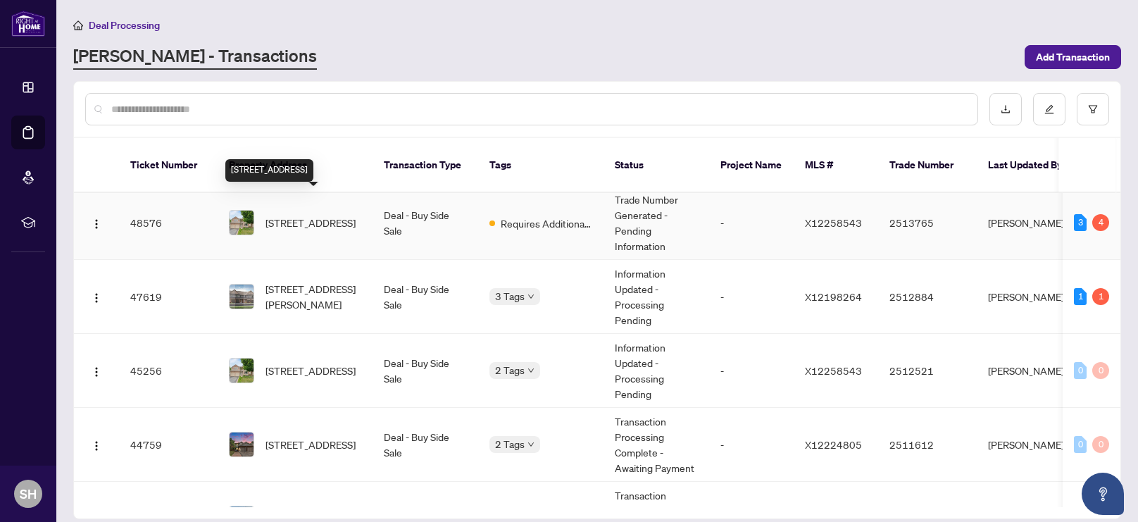
click at [279, 215] on span "[STREET_ADDRESS]" at bounding box center [310, 222] width 90 height 15
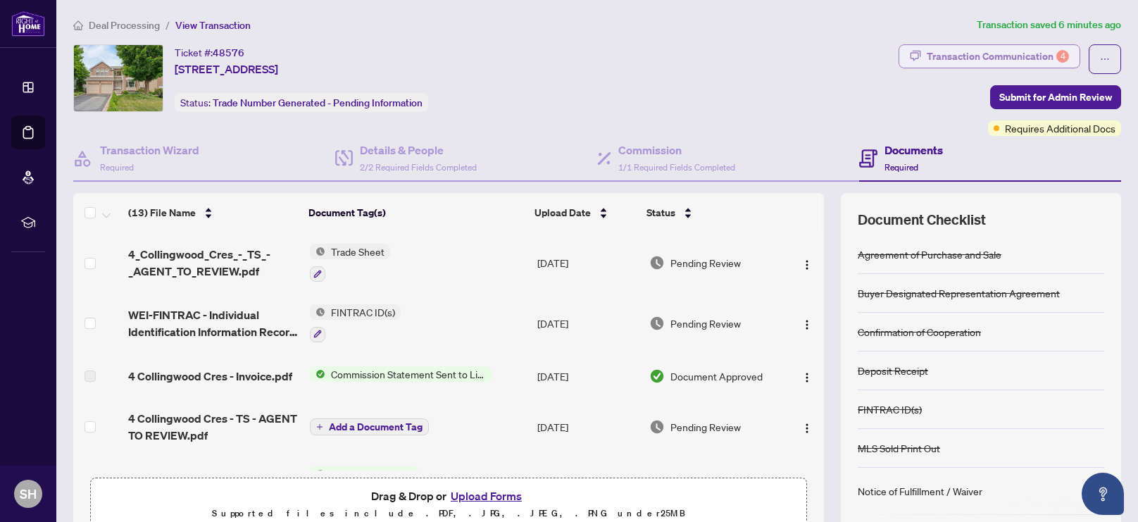
click at [989, 58] on div "Transaction Communication 4" at bounding box center [997, 56] width 142 height 23
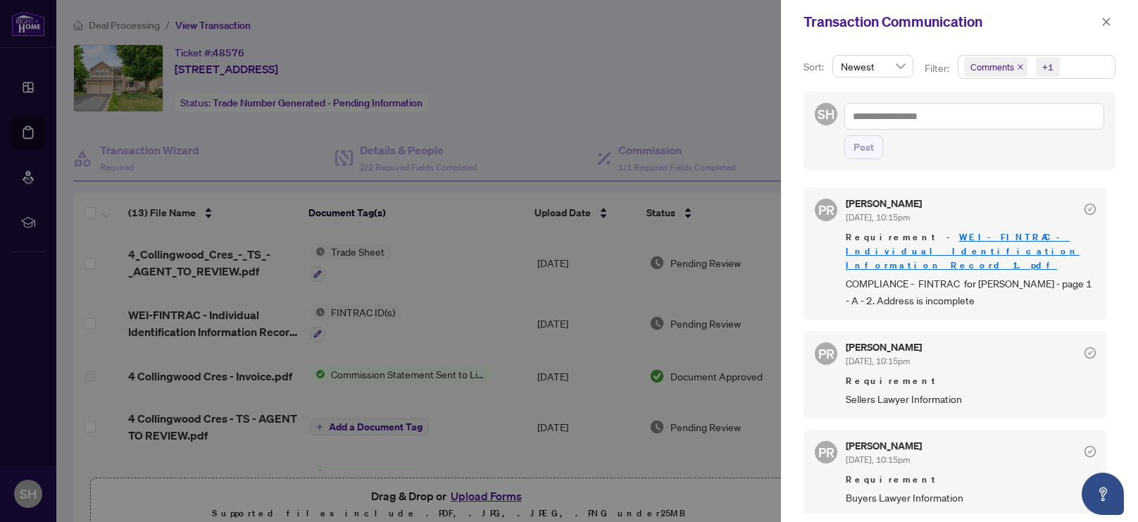
click at [662, 58] on div at bounding box center [569, 261] width 1138 height 522
